Goal: Transaction & Acquisition: Subscribe to service/newsletter

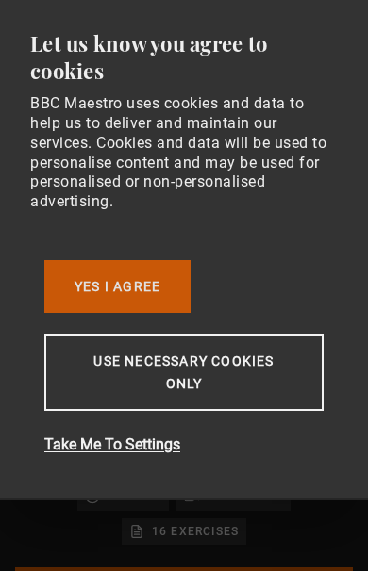
scroll to position [0, 264]
click at [90, 276] on button "Yes I Agree" at bounding box center [117, 286] width 146 height 53
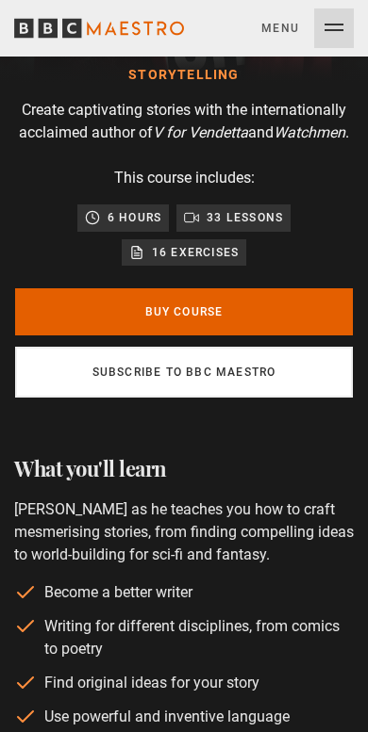
scroll to position [280, 0]
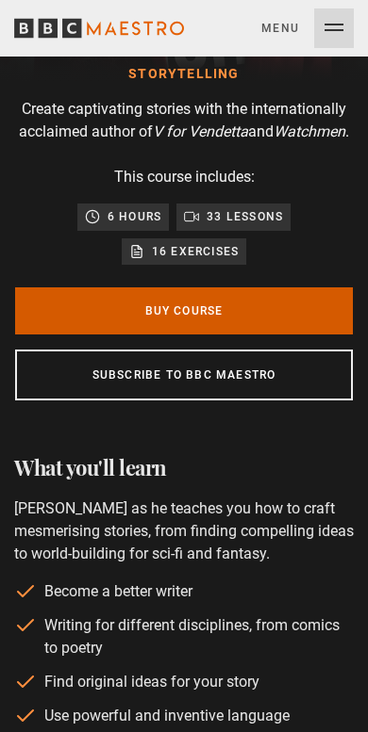
click at [165, 335] on link "Buy Course" at bounding box center [183, 310] width 337 height 47
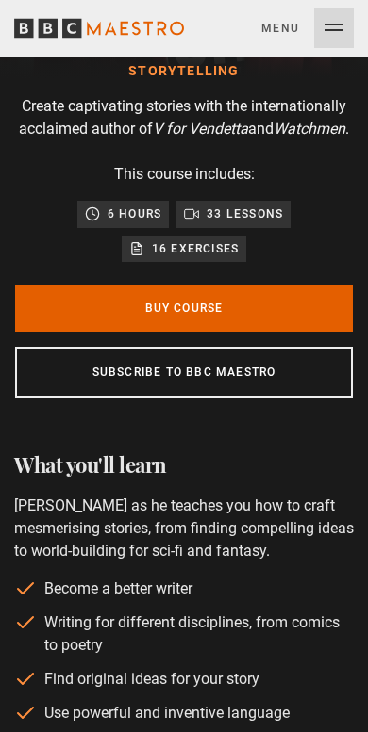
scroll to position [283, 0]
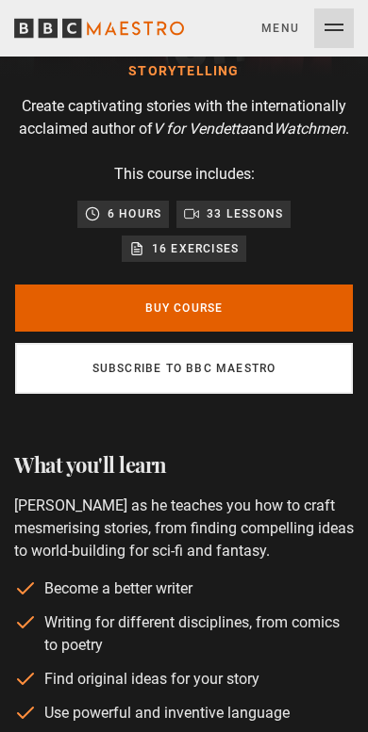
click at [143, 394] on link "Subscribe to BBC Maestro" at bounding box center [183, 368] width 337 height 51
